Goal: Check status

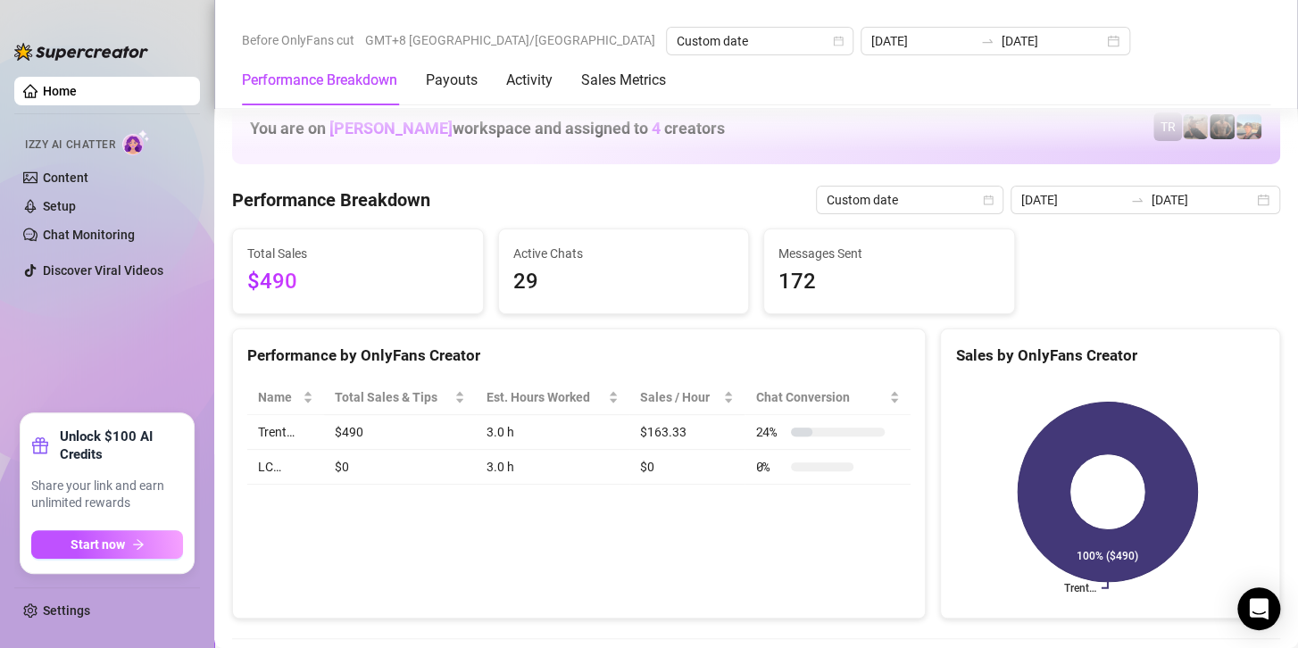
scroll to position [2411, 0]
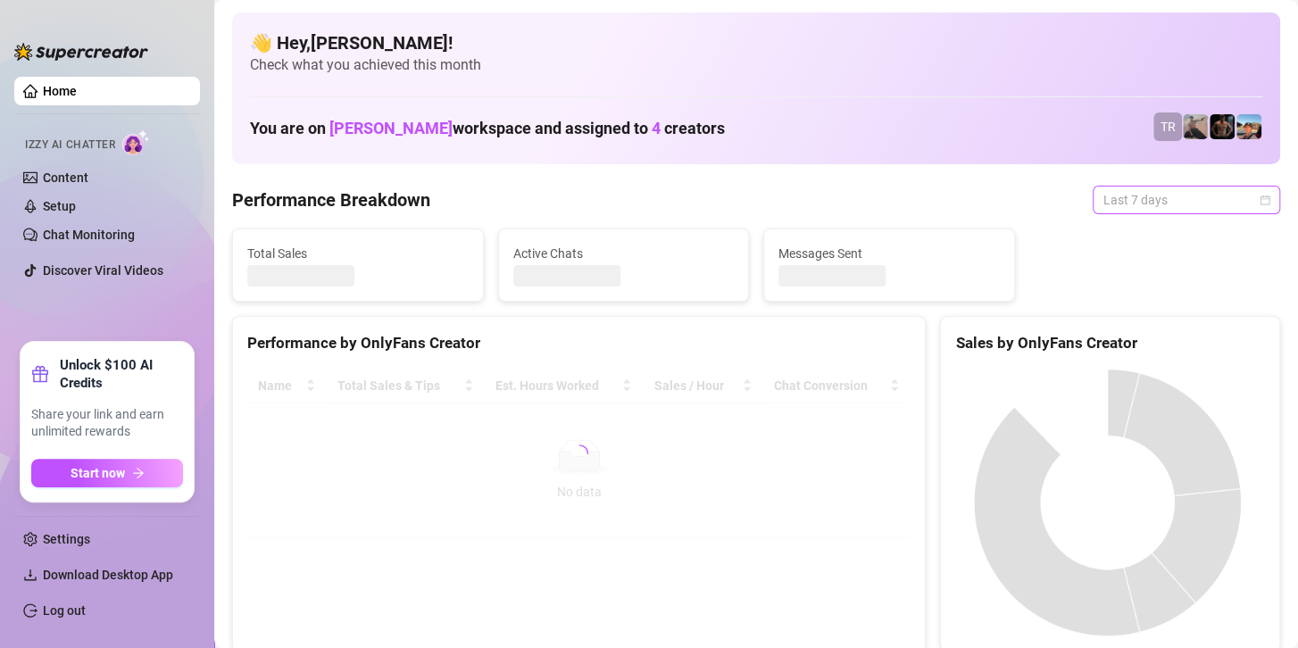
click at [1176, 204] on span "Last 7 days" at bounding box center [1187, 200] width 166 height 27
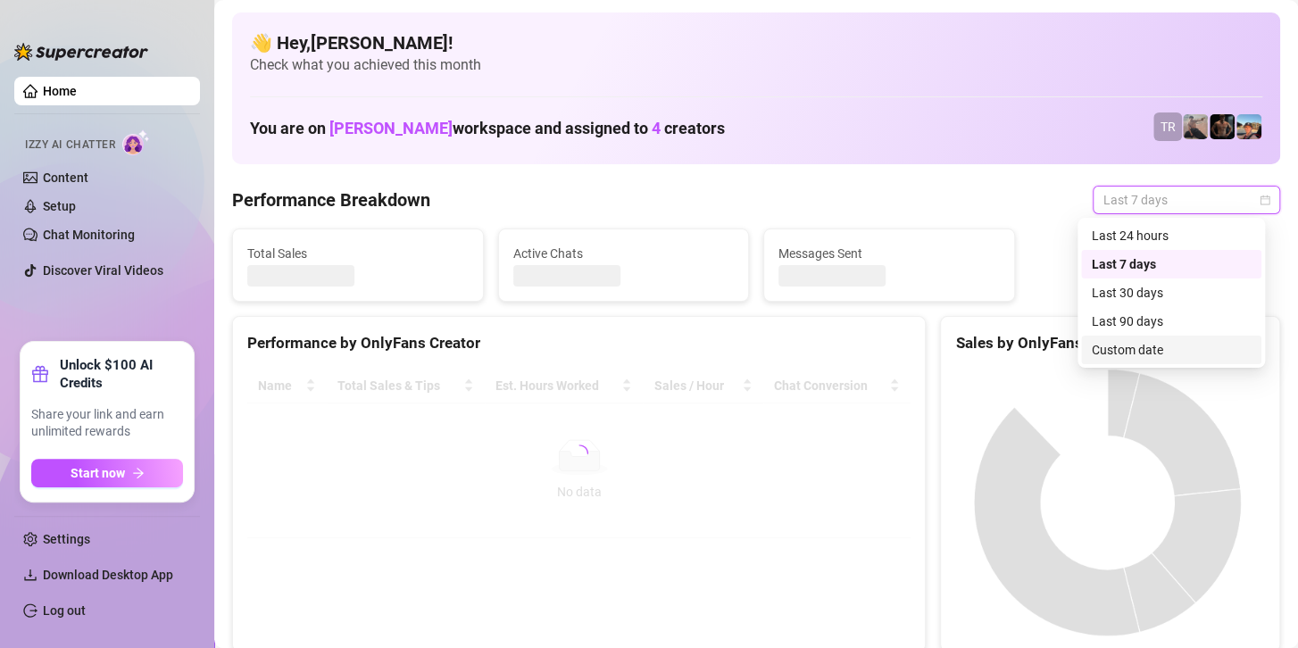
click at [1131, 355] on div "Custom date" at bounding box center [1171, 350] width 159 height 20
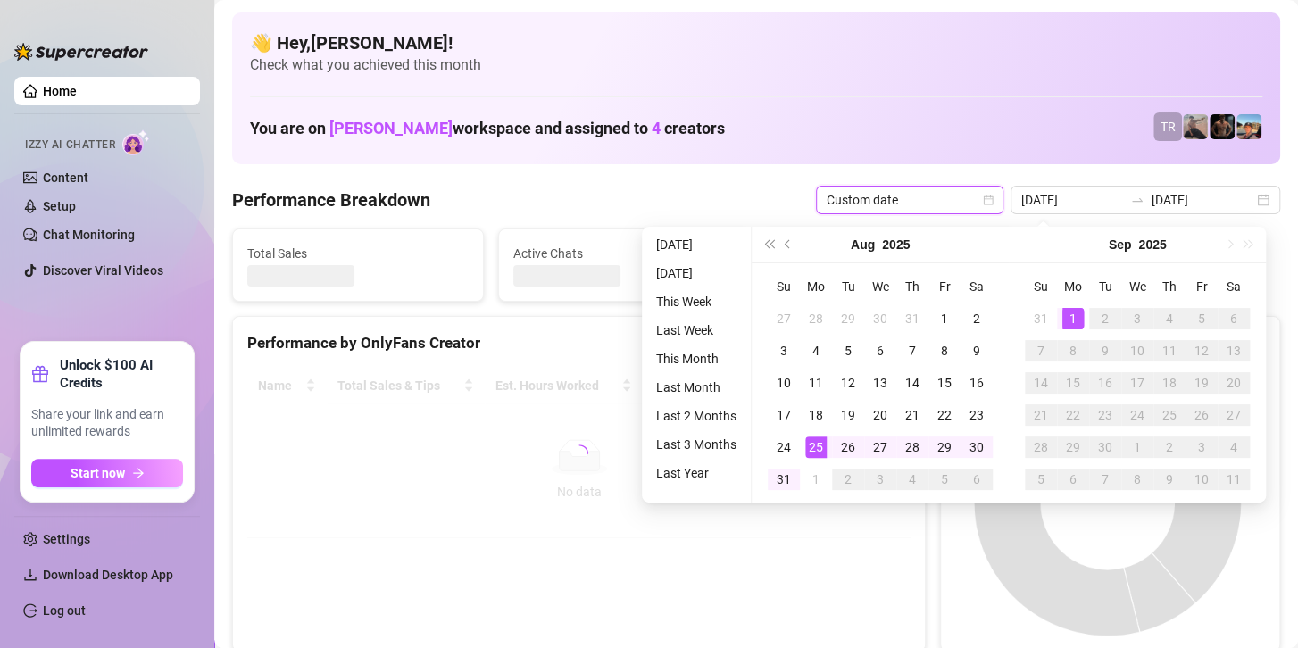
type input "[DATE]"
click at [1071, 322] on div "1" at bounding box center [1073, 318] width 21 height 21
type input "[DATE]"
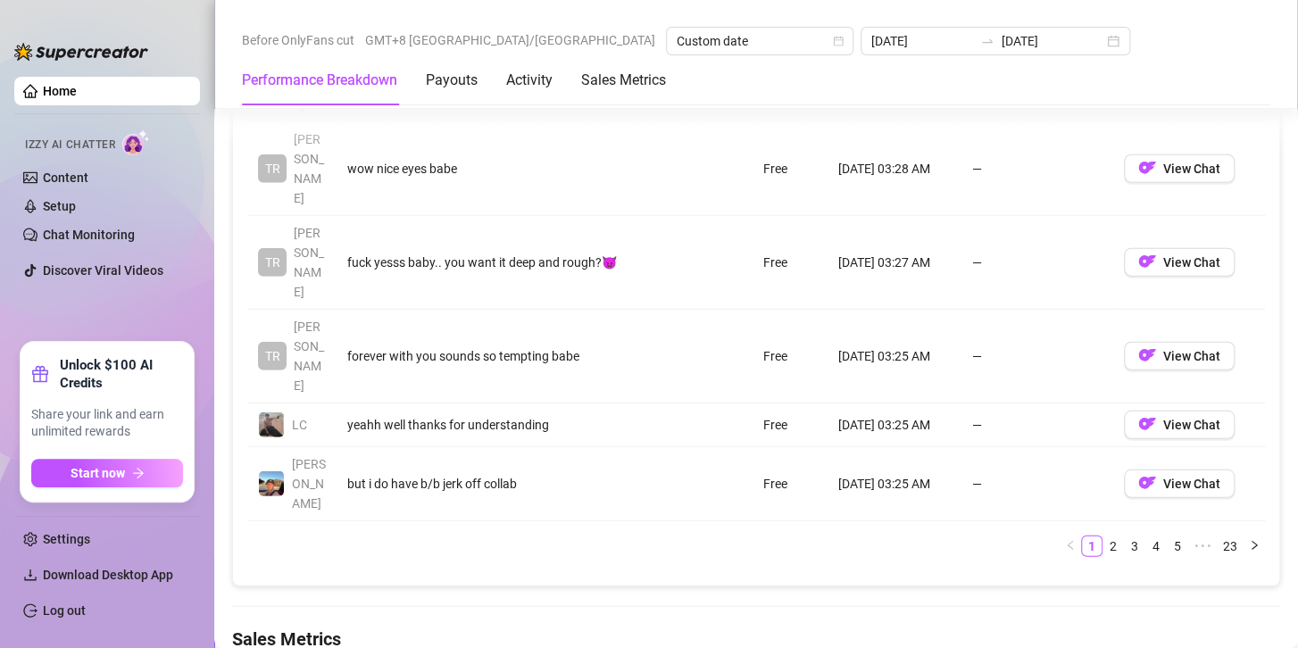
scroll to position [2411, 0]
